Goal: Check status: Check status

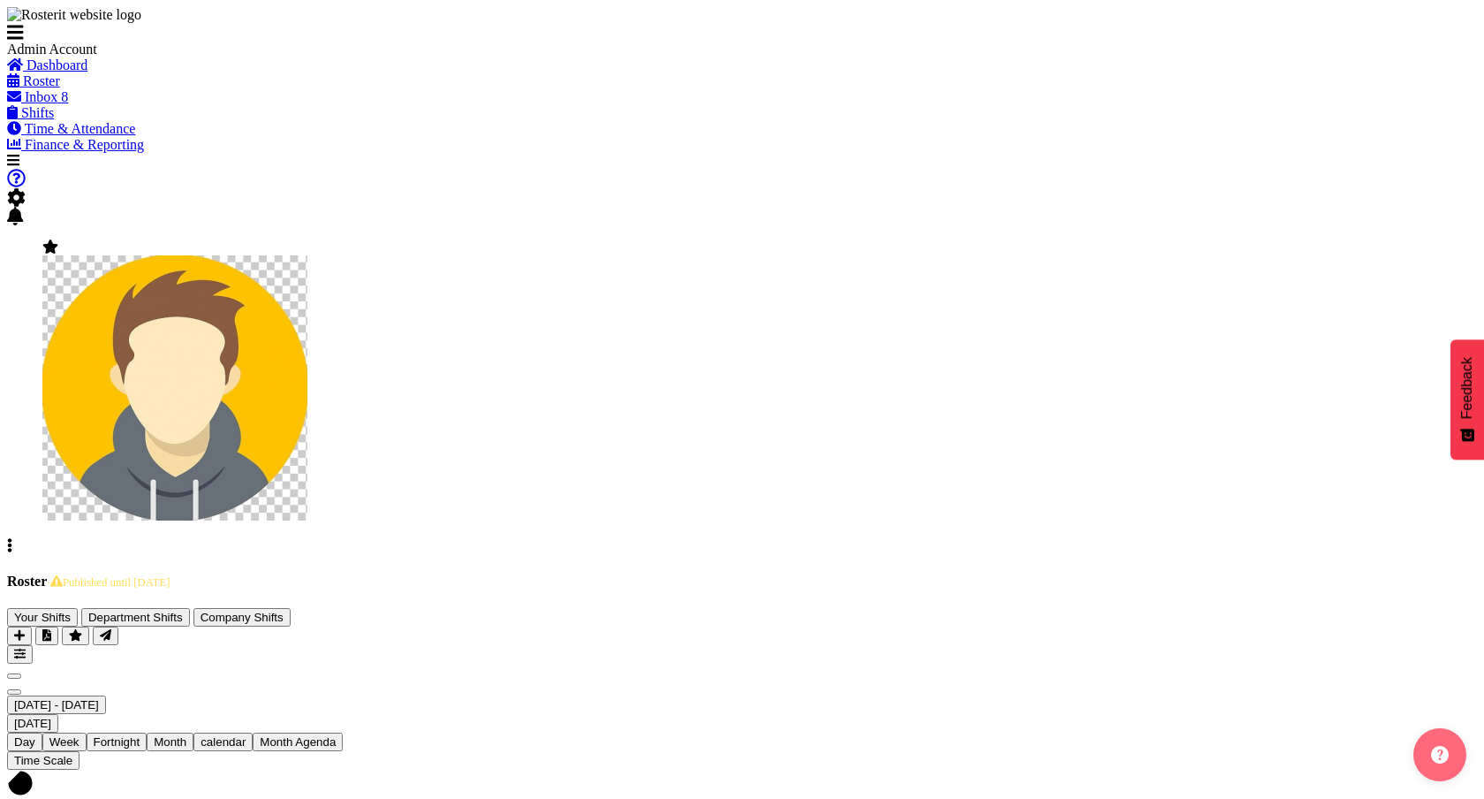
click at [170, 576] on span "· Published until [DATE]" at bounding box center [108, 582] width 123 height 12
click at [500, 573] on div "Roster · Published until [DATE] Your Shifts Department Shifts Company Shifts 2 …" at bounding box center [742, 618] width 1470 height 90
click at [14, 692] on span "Next" at bounding box center [14, 692] width 0 height 0
click at [170, 576] on span "· Published until [DATE]" at bounding box center [108, 582] width 123 height 12
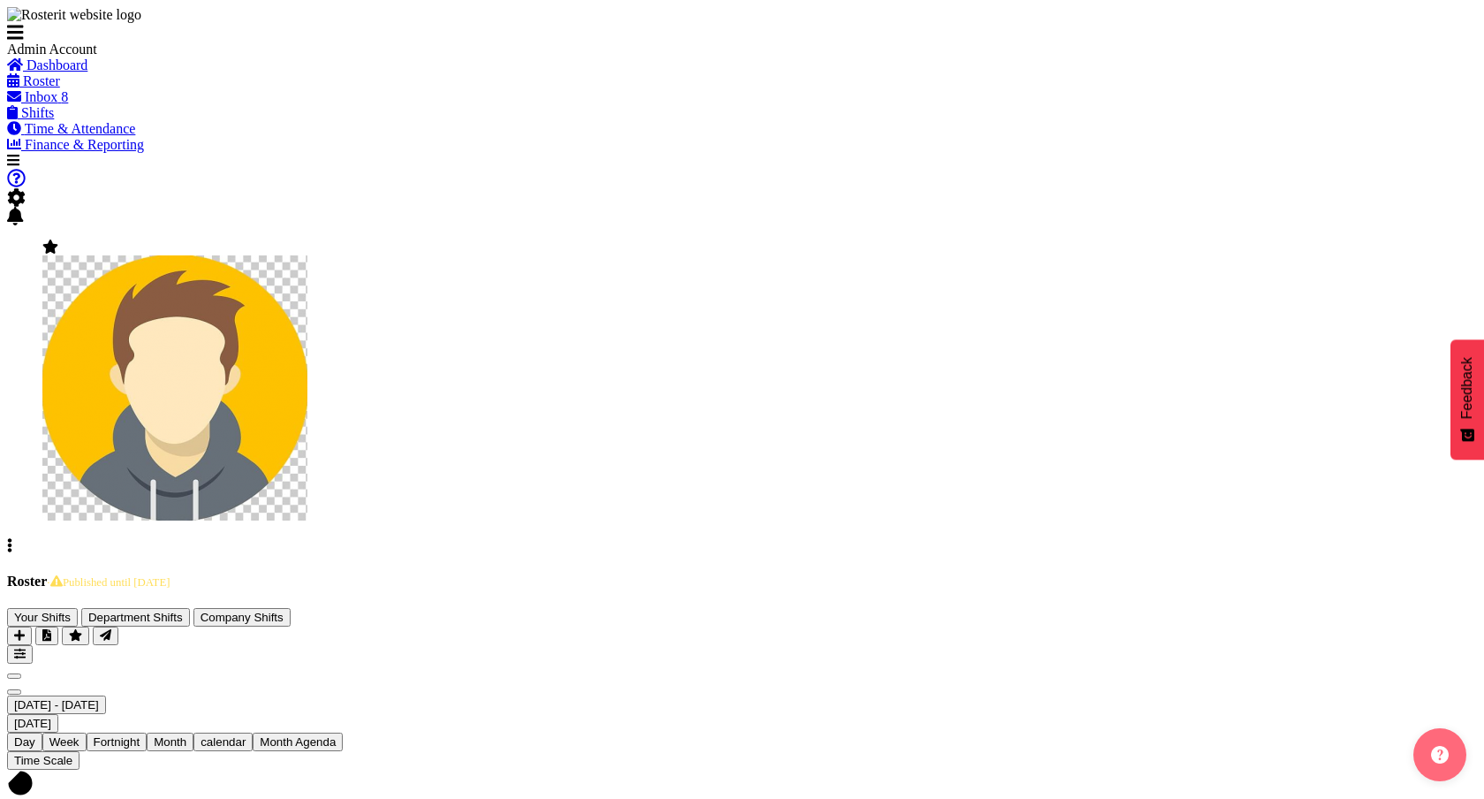
click at [170, 576] on span "· Published until [DATE]" at bounding box center [108, 582] width 123 height 12
